Goal: Task Accomplishment & Management: Manage account settings

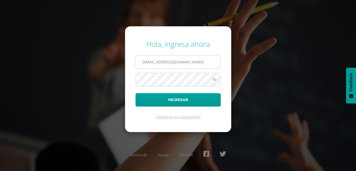
click at [158, 62] on input "amonterroso@colegiolosalamos.edu.gt" at bounding box center [178, 61] width 85 height 13
drag, startPoint x: 219, startPoint y: 60, endPoint x: 114, endPoint y: 50, distance: 105.1
click at [113, 57] on div "Hola, ingresa ahora amonterroso@colegiolosalamos.edu.gt Ingresar ¿Olvidaste tu …" at bounding box center [178, 85] width 338 height 101
type input "edepaz@colegiolosalamos.edu.gt"
click at [100, 83] on div "Hola, ingresa ahora edepaz@colegiolosalamos.edu.gt Ingresar ¿Olvidaste tu contr…" at bounding box center [178, 85] width 338 height 101
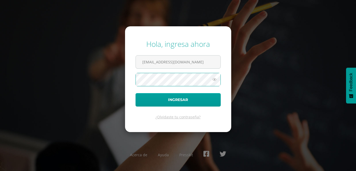
click at [136, 93] on button "Ingresar" at bounding box center [178, 99] width 85 height 13
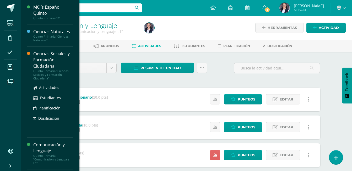
click at [43, 59] on div "Ciencias Sociales y Formación Ciudadana" at bounding box center [53, 60] width 40 height 18
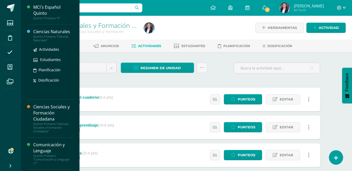
click at [38, 29] on div "Ciencias Naturales" at bounding box center [53, 32] width 40 height 6
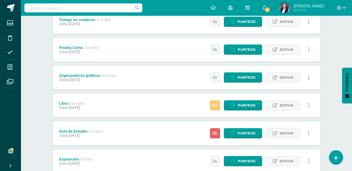
scroll to position [79, 0]
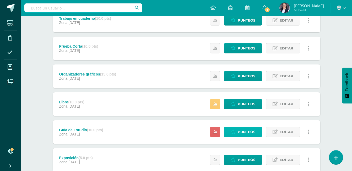
click at [236, 133] on icon at bounding box center [233, 131] width 5 height 4
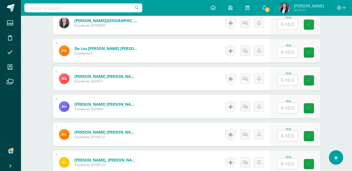
scroll to position [236, 0]
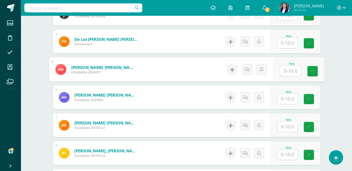
click at [296, 70] on input "text" at bounding box center [290, 71] width 21 height 10
type input "8"
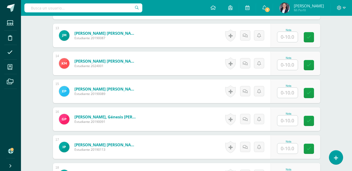
scroll to position [498, 0]
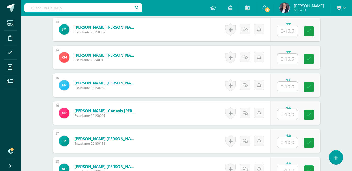
click at [289, 57] on input "text" at bounding box center [288, 59] width 20 height 10
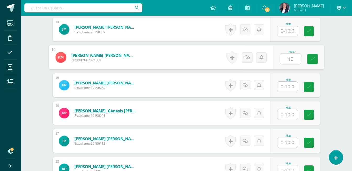
type input "10"
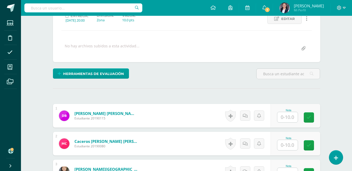
scroll to position [105, 0]
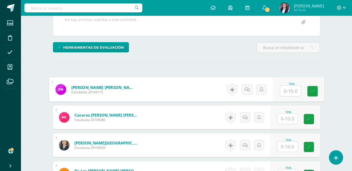
click at [287, 89] on input "text" at bounding box center [290, 91] width 21 height 10
type input "9"
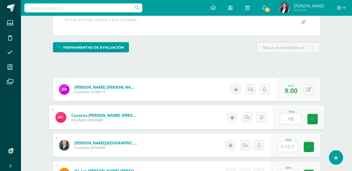
type input "10"
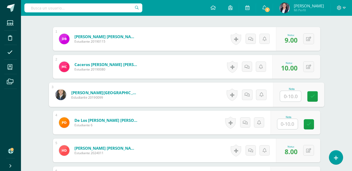
scroll to position [157, 0]
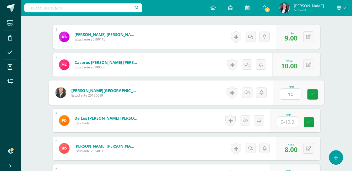
type input "10"
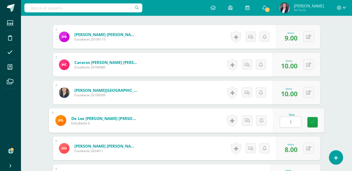
type input "10"
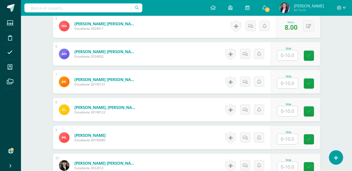
scroll to position [289, 0]
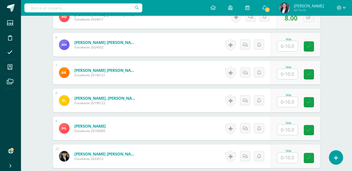
click at [293, 45] on input "text" at bounding box center [288, 46] width 20 height 10
type input "0"
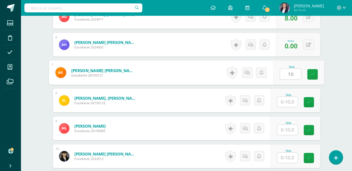
type input "10"
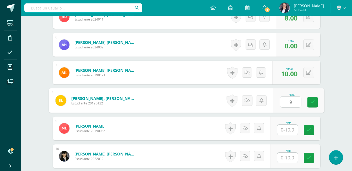
type input "9"
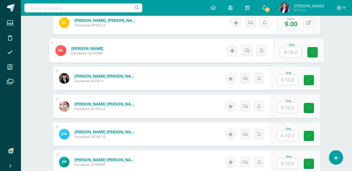
scroll to position [367, 0]
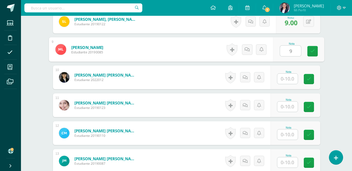
type input "9"
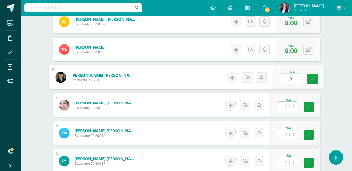
type input "9"
click at [292, 102] on input "text" at bounding box center [288, 106] width 20 height 10
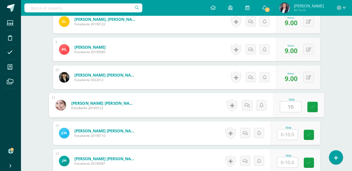
type input "10"
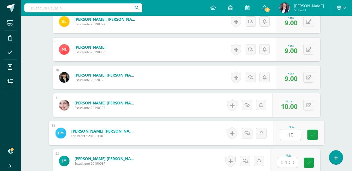
type input "10"
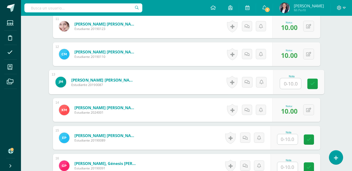
scroll to position [472, 0]
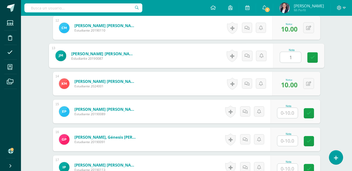
type input "10"
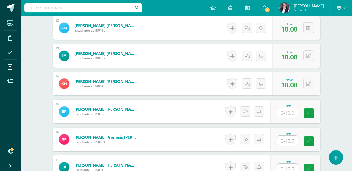
click at [290, 112] on input "text" at bounding box center [288, 113] width 20 height 10
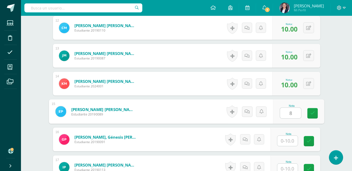
type input "8"
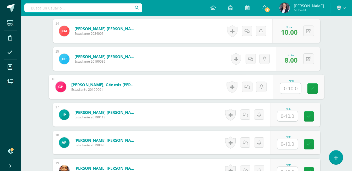
scroll to position [551, 0]
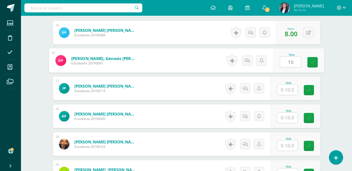
type input "10"
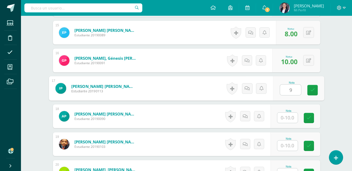
type input "9"
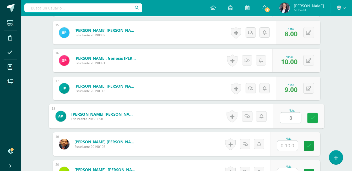
type input "8"
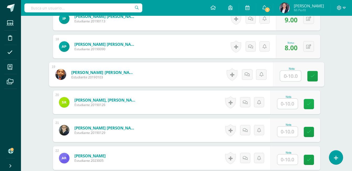
scroll to position [630, 0]
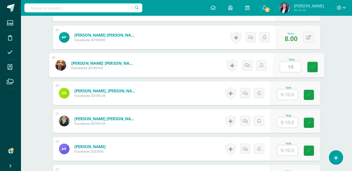
type input "10"
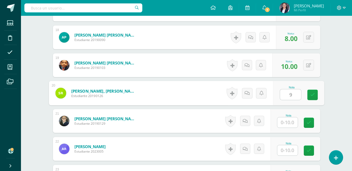
type input "9"
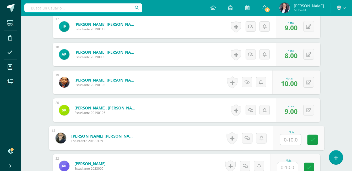
scroll to position [603, 0]
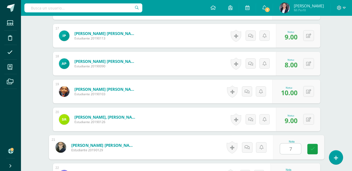
type input "7"
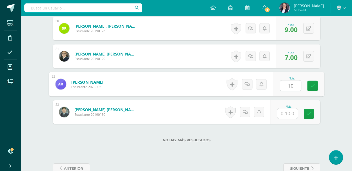
type input "10"
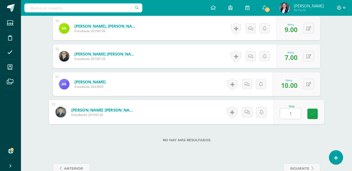
type input "10"
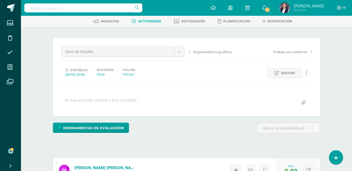
scroll to position [0, 0]
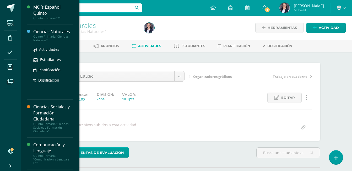
click at [42, 33] on div "Ciencias Naturales" at bounding box center [53, 32] width 40 height 6
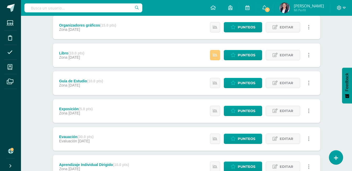
scroll to position [79, 0]
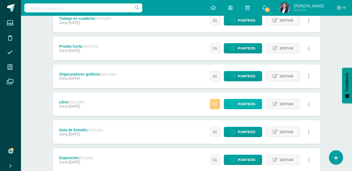
click at [242, 102] on span "Punteos" at bounding box center [247, 104] width 18 height 10
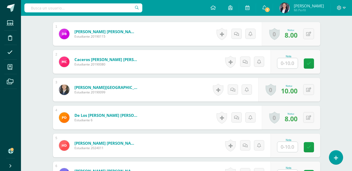
scroll to position [161, 0]
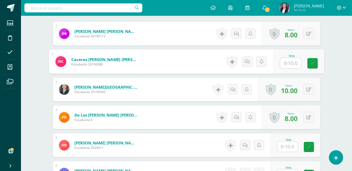
click at [287, 63] on input "text" at bounding box center [290, 63] width 21 height 10
type input "10."
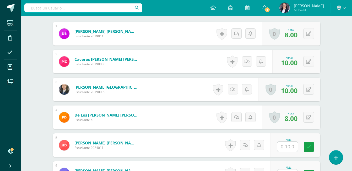
click at [290, 144] on input "text" at bounding box center [288, 146] width 20 height 10
type input "7"
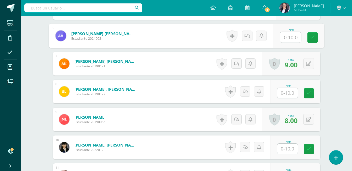
scroll to position [300, 0]
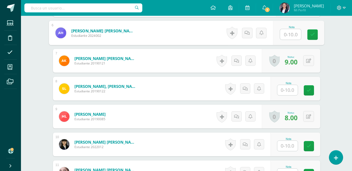
type input "7"
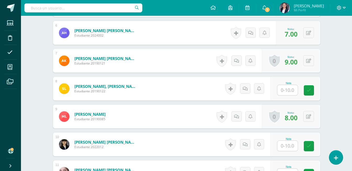
click at [284, 90] on input "text" at bounding box center [288, 90] width 20 height 10
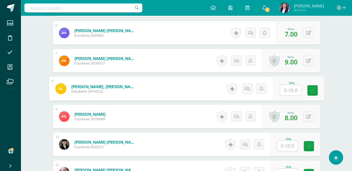
type input "9"
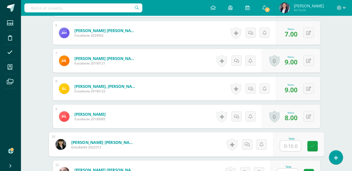
click at [289, 147] on input "text" at bounding box center [290, 145] width 21 height 10
type input "9"
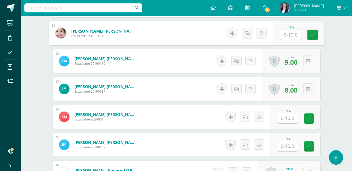
scroll to position [439, 0]
type input "10"
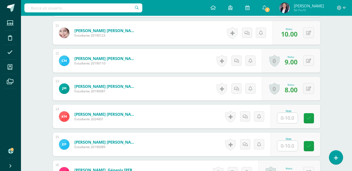
click at [283, 116] on input "text" at bounding box center [288, 118] width 20 height 10
type input "9"
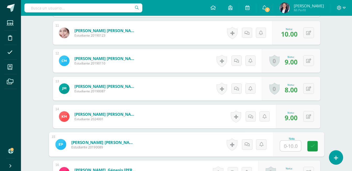
type input "9"
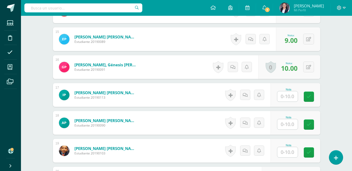
scroll to position [571, 0]
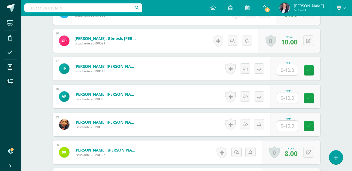
click at [290, 72] on input "text" at bounding box center [288, 70] width 20 height 10
type input "10"
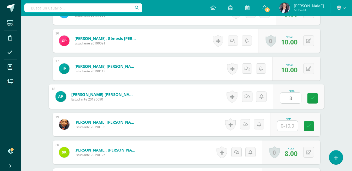
type input "8"
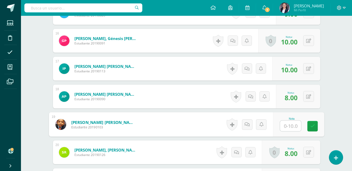
type input "8"
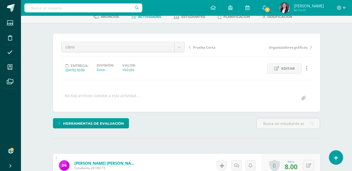
scroll to position [0, 0]
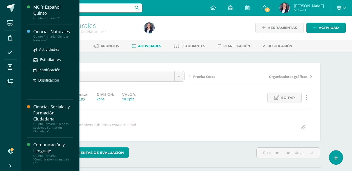
click at [42, 30] on div "Ciencias Naturales" at bounding box center [53, 32] width 40 height 6
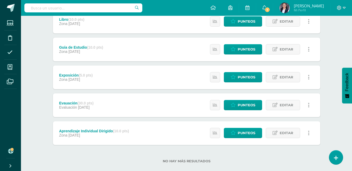
scroll to position [170, 0]
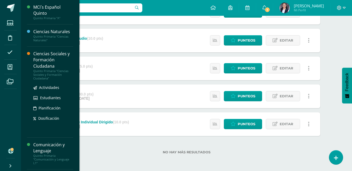
click at [48, 55] on div "Ciencias Sociales y Formación Ciudadana" at bounding box center [53, 60] width 40 height 18
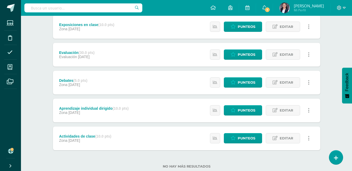
scroll to position [198, 0]
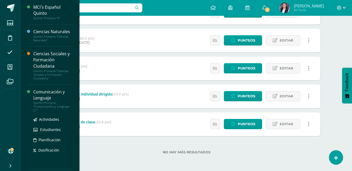
click at [38, 95] on div "Comunicación y Lenguaje" at bounding box center [53, 95] width 40 height 12
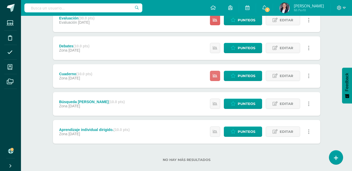
scroll to position [170, 0]
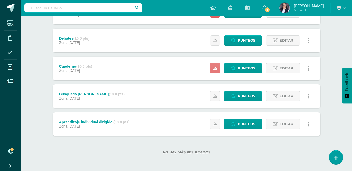
click at [216, 66] on icon at bounding box center [215, 68] width 4 height 4
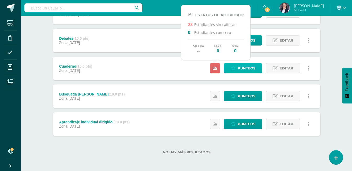
click at [249, 68] on span "Punteos" at bounding box center [247, 68] width 18 height 10
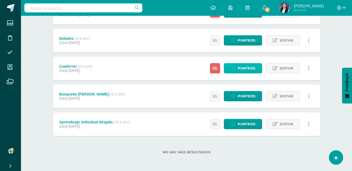
click at [249, 68] on span "Punteos" at bounding box center [247, 68] width 18 height 10
